Goal: Task Accomplishment & Management: Manage account settings

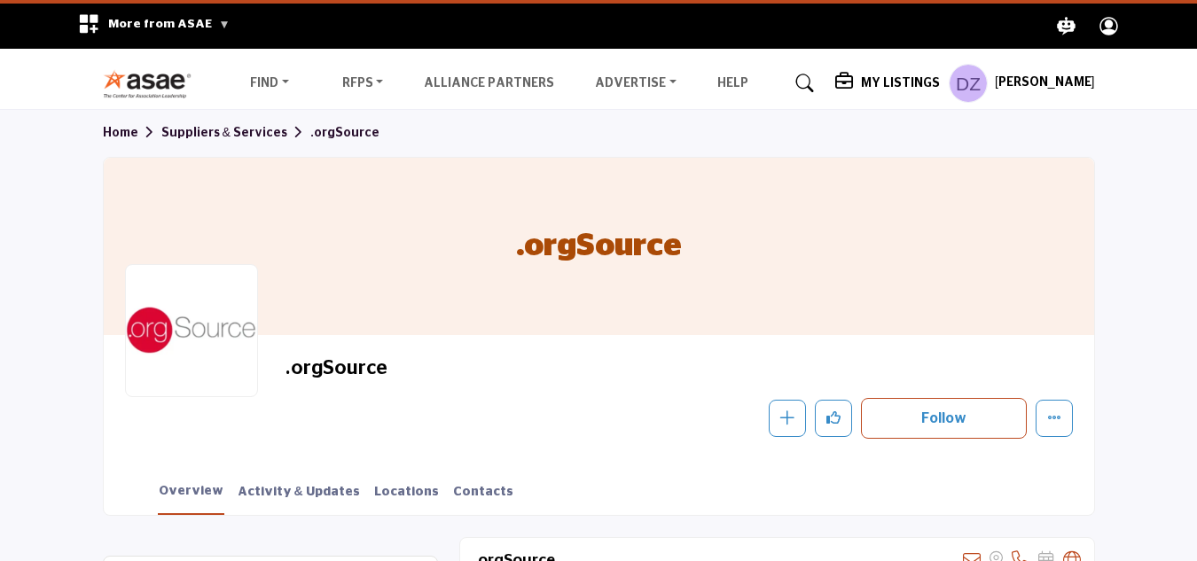
click at [861, 82] on h5 "My Listings" at bounding box center [900, 83] width 79 height 16
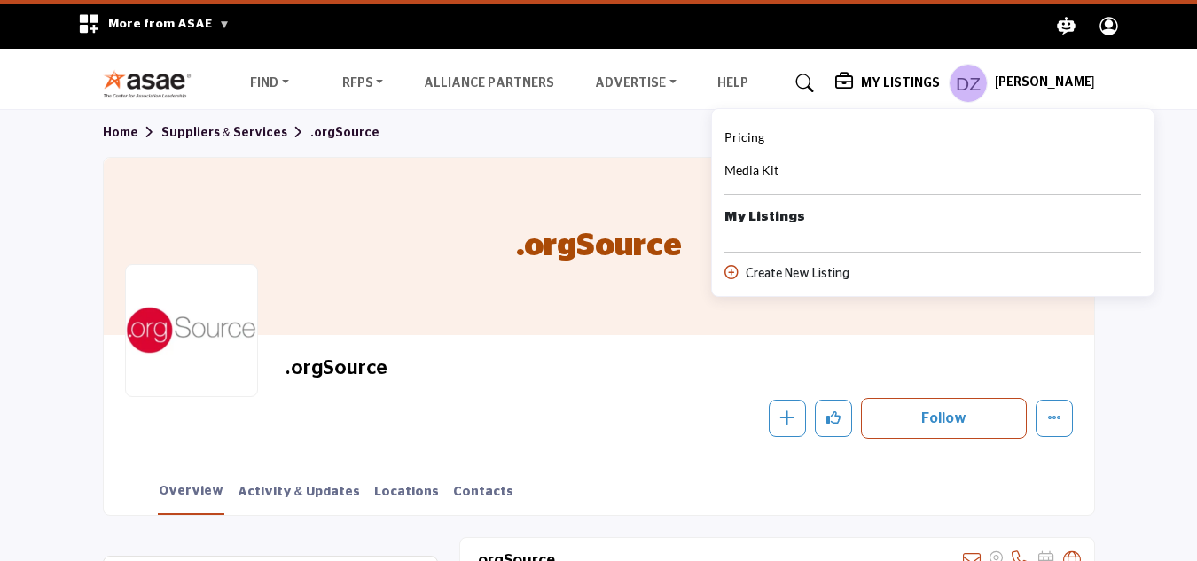
click at [724, 217] on b "My Listings" at bounding box center [764, 217] width 81 height 20
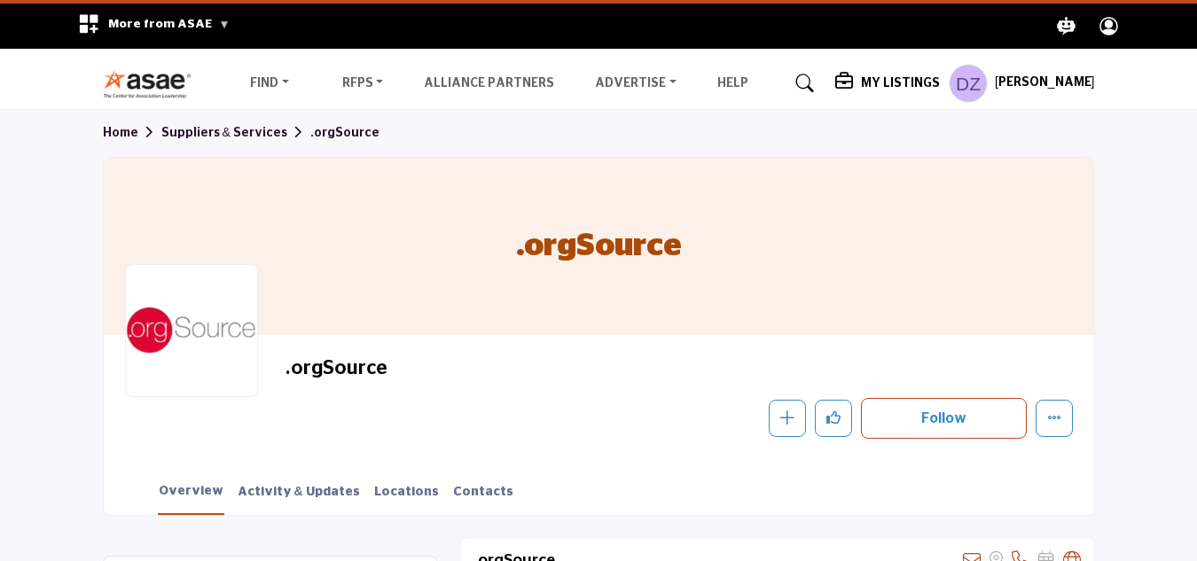
click at [861, 86] on h5 "My Listings" at bounding box center [900, 83] width 79 height 16
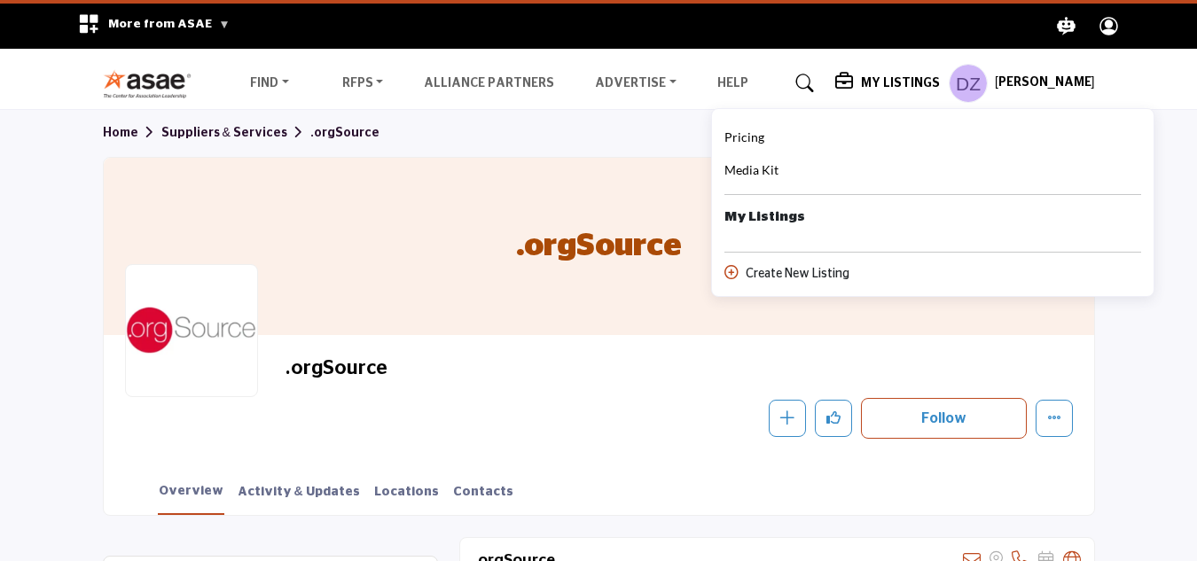
click at [724, 223] on b "My Listings" at bounding box center [764, 217] width 81 height 20
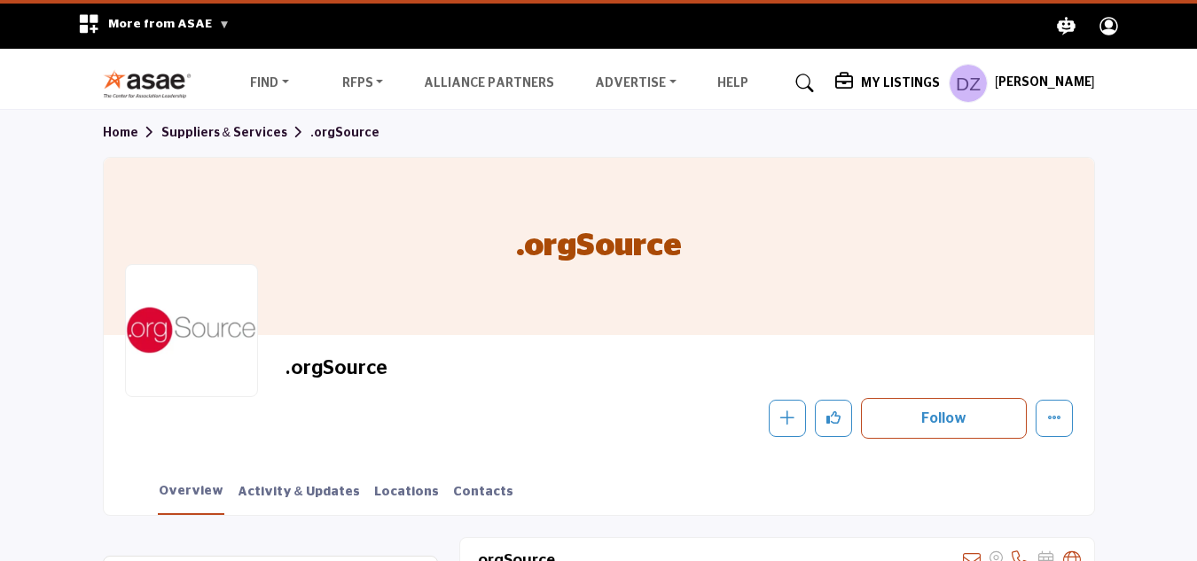
click at [544, 416] on div "Follow Following Message Recommend Add to My Suppliers Claim Listing Report Pag…" at bounding box center [796, 418] width 550 height 41
click at [995, 86] on h5 "Dawnmarie Zimmerman" at bounding box center [1045, 83] width 100 height 18
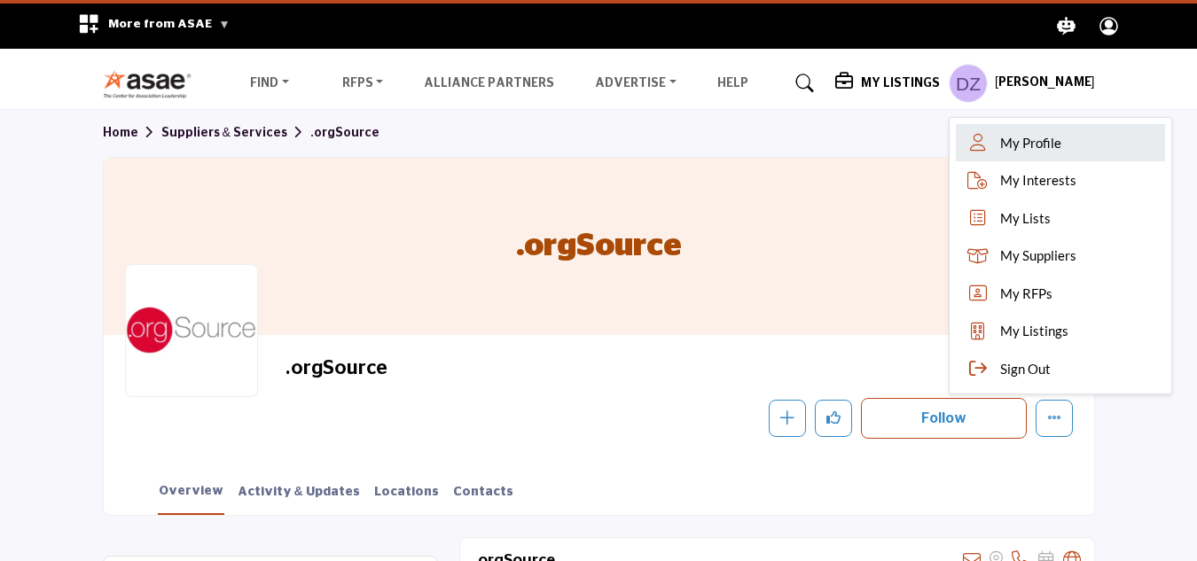
click at [1000, 144] on span "My Profile" at bounding box center [1030, 143] width 61 height 20
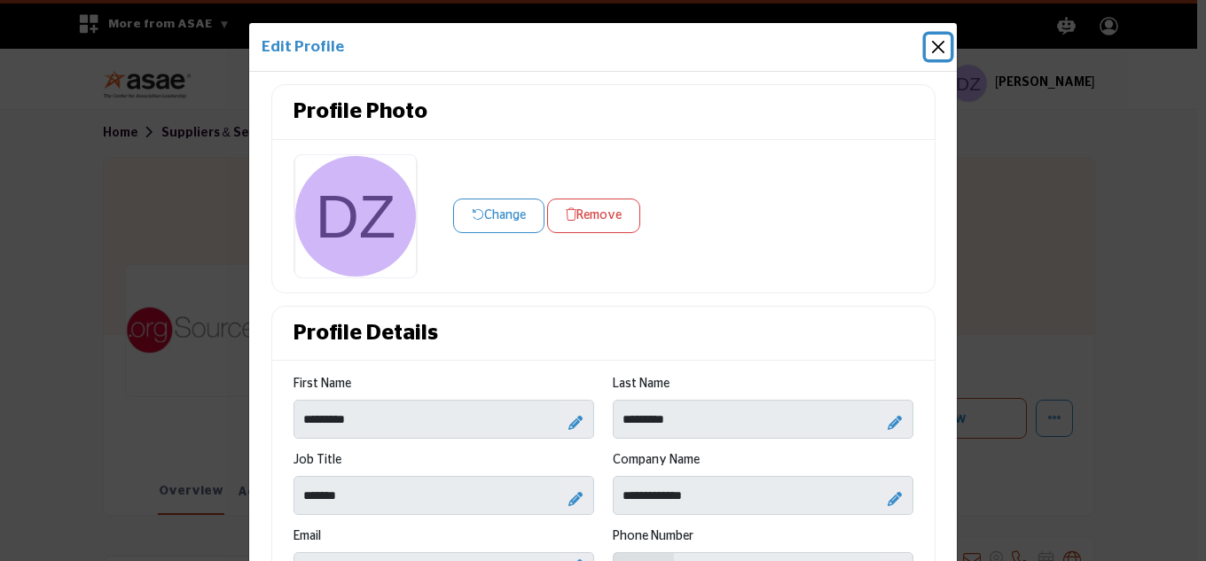
click at [934, 43] on button "Close" at bounding box center [937, 47] width 25 height 25
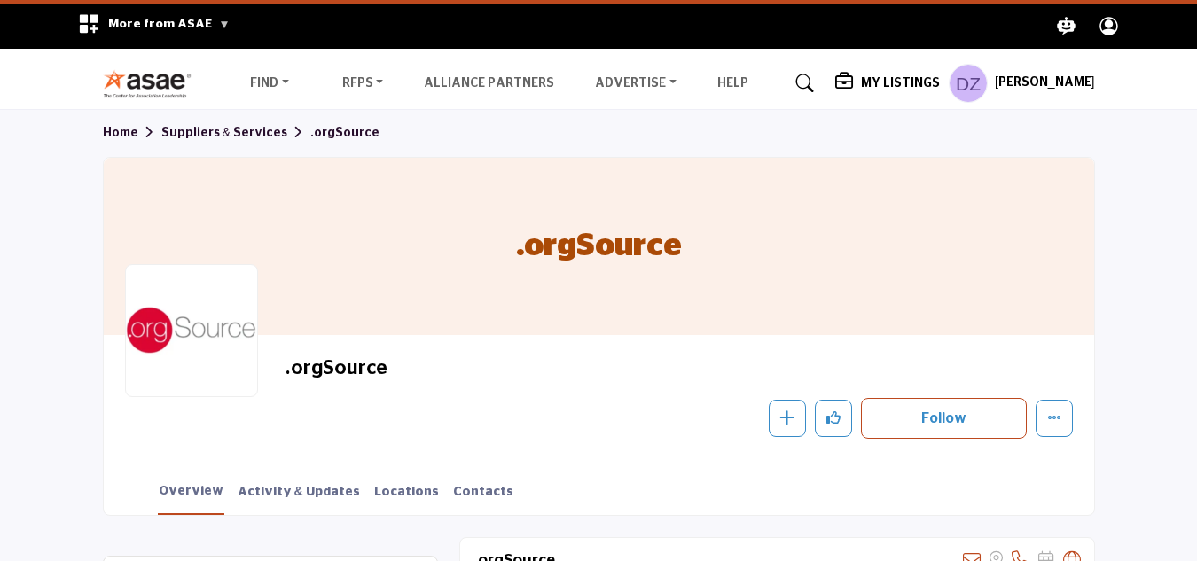
click at [1105, 26] on icon "Profile .asae-eb-user-icon { fill: #ffffff; stroke-width: 0px; } .asae-eb-user-…" at bounding box center [1108, 26] width 31 height 31
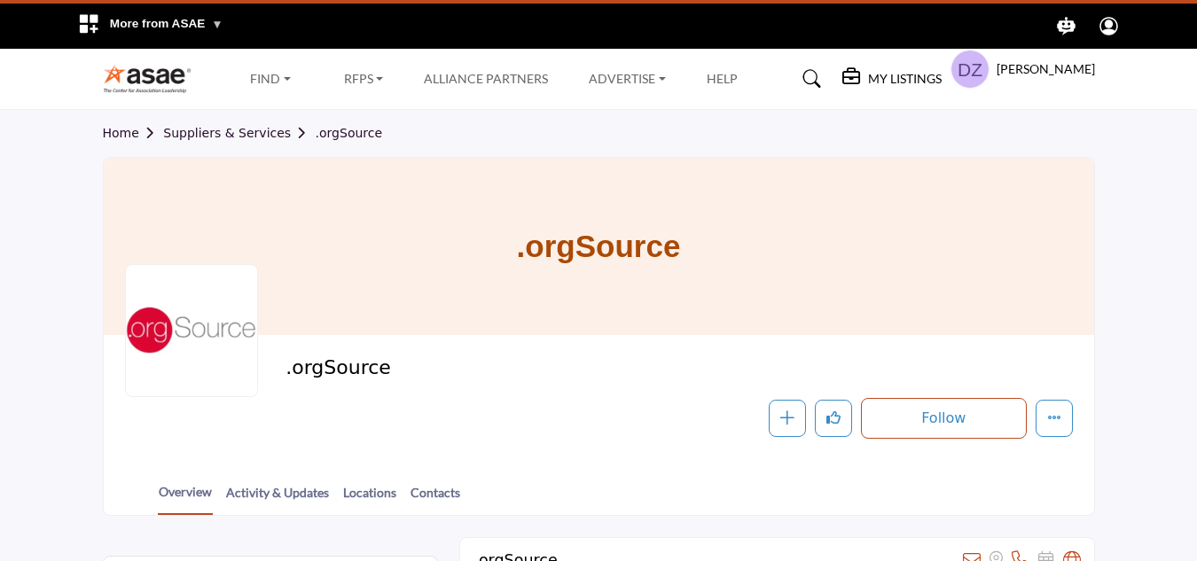
click at [0, 0] on div at bounding box center [0, 0] width 0 height 0
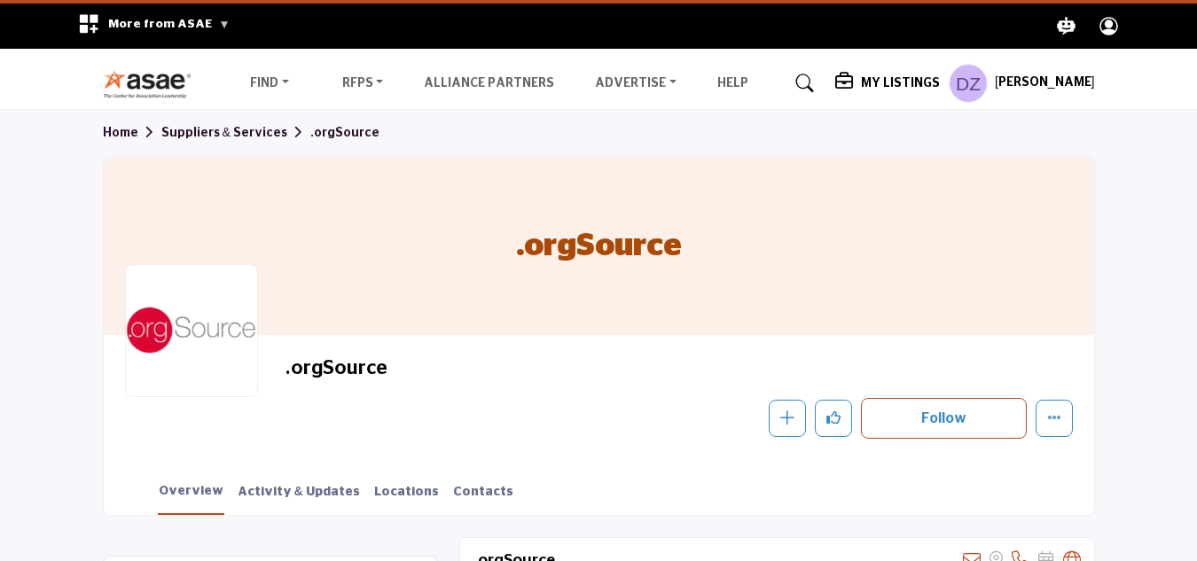
click at [1105, 26] on circle "Explore ASAE" at bounding box center [1109, 24] width 9 height 9
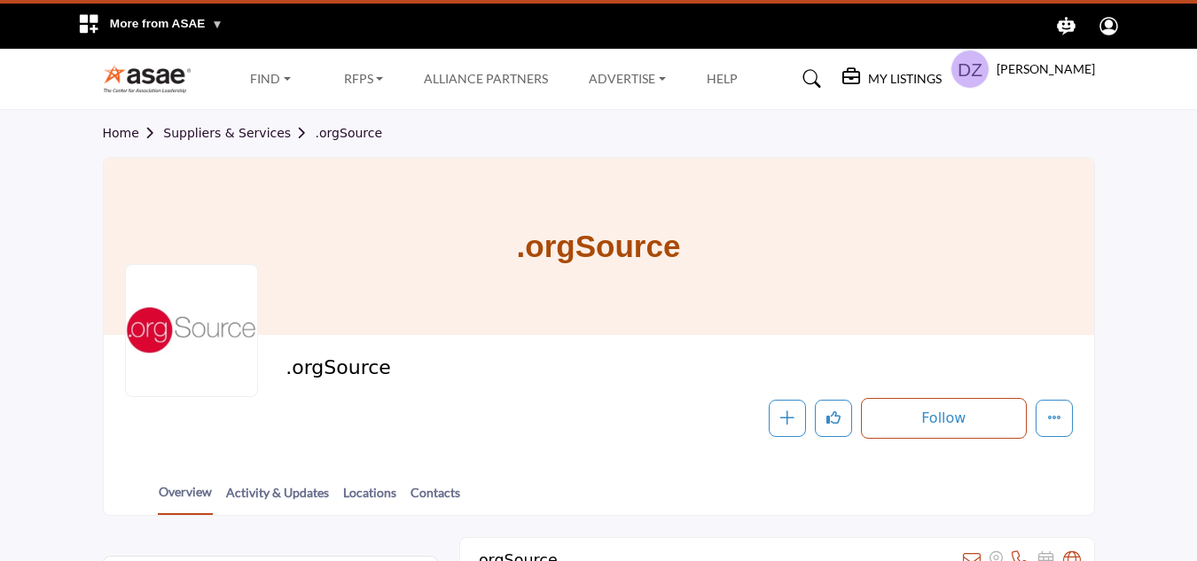
click at [0, 0] on div at bounding box center [0, 0] width 0 height 0
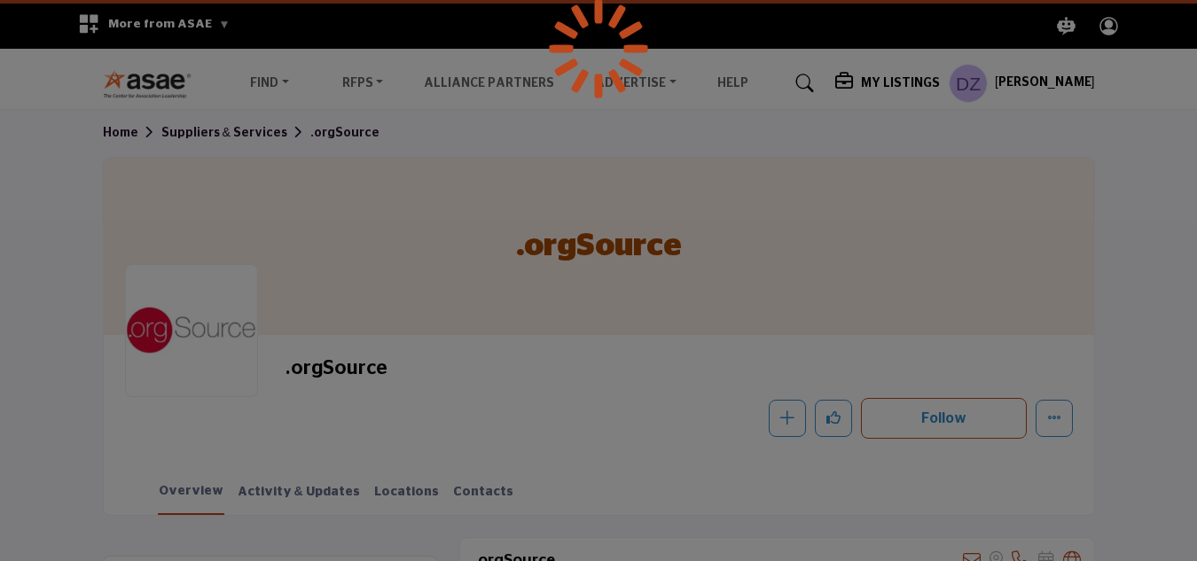
click at [929, 87] on div at bounding box center [598, 280] width 1197 height 561
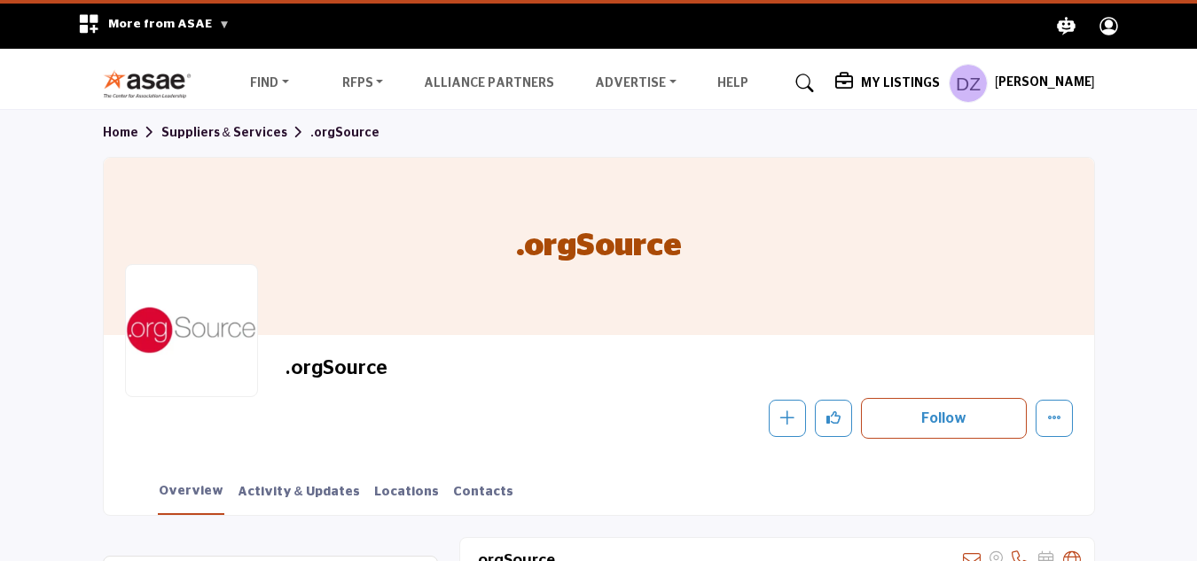
click at [995, 86] on h5 "Dawnmarie Zimmerman" at bounding box center [1045, 83] width 100 height 18
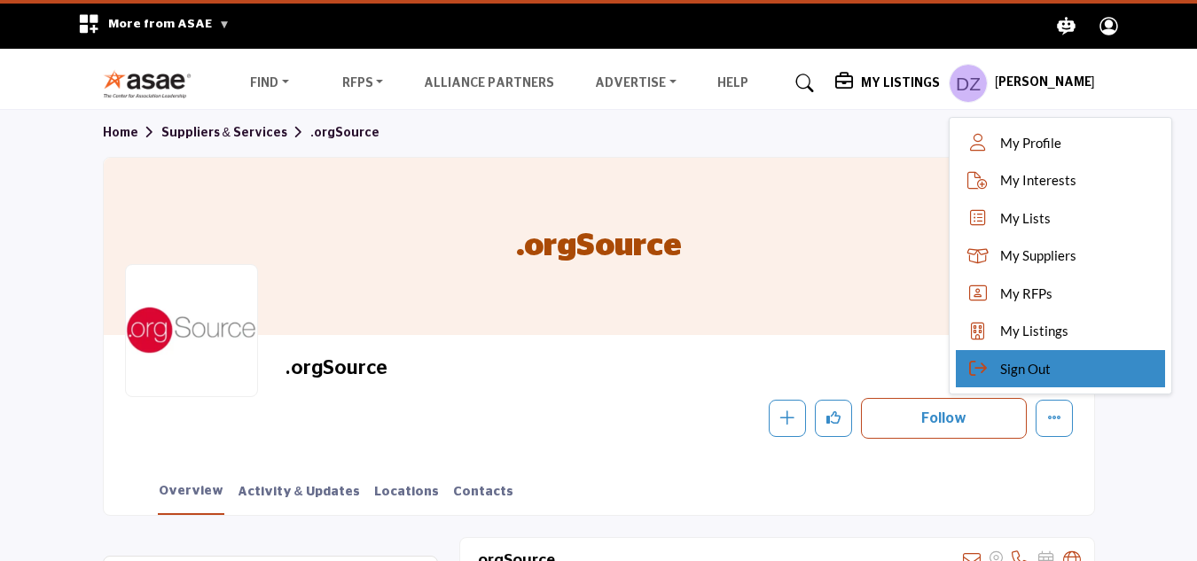
click at [1000, 371] on span "Sign Out" at bounding box center [1025, 369] width 51 height 20
